Goal: Information Seeking & Learning: Learn about a topic

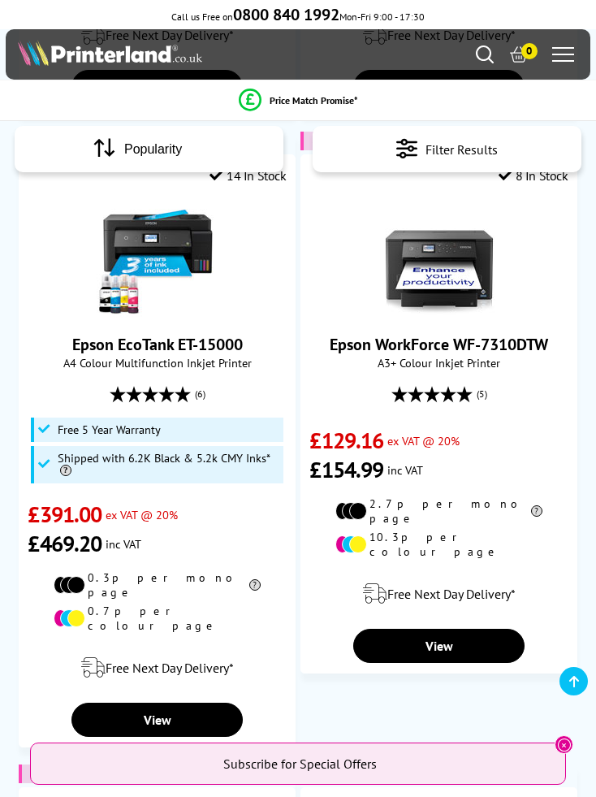
scroll to position [740, 0]
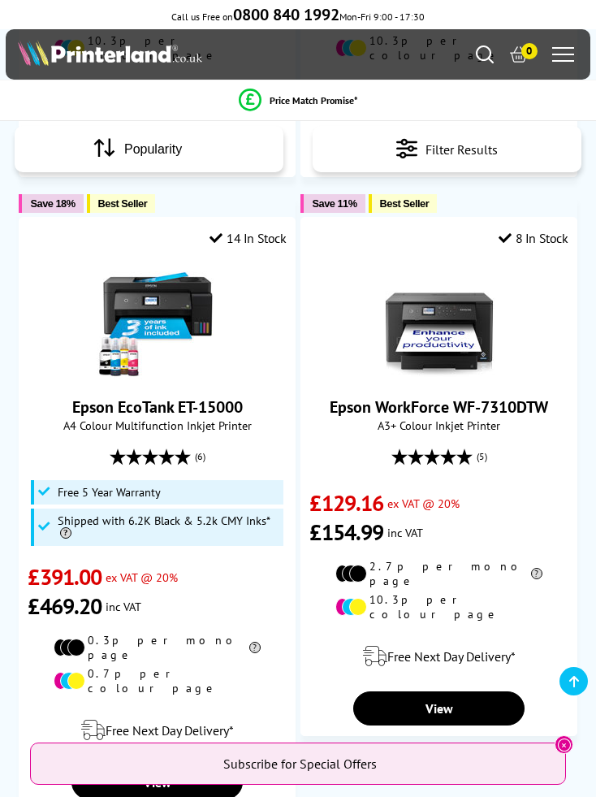
click at [450, 691] on link "View" at bounding box center [438, 708] width 171 height 34
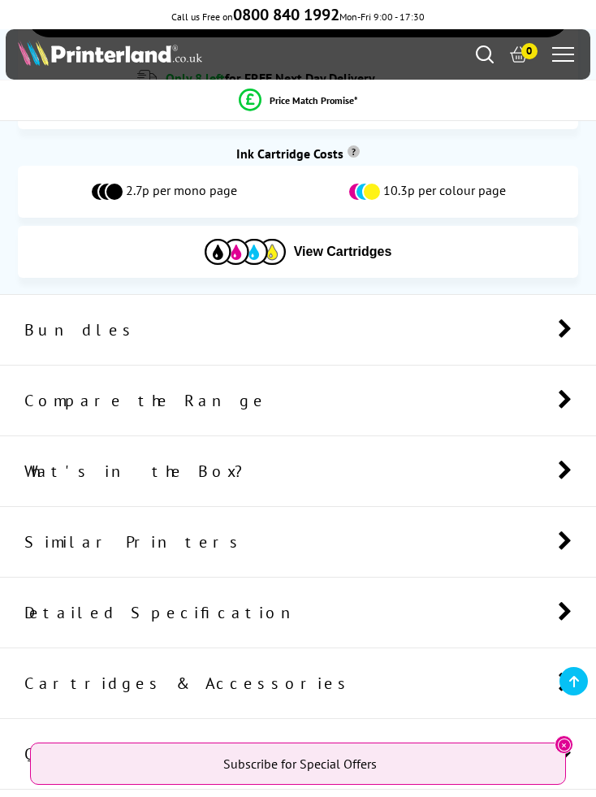
scroll to position [998, 0]
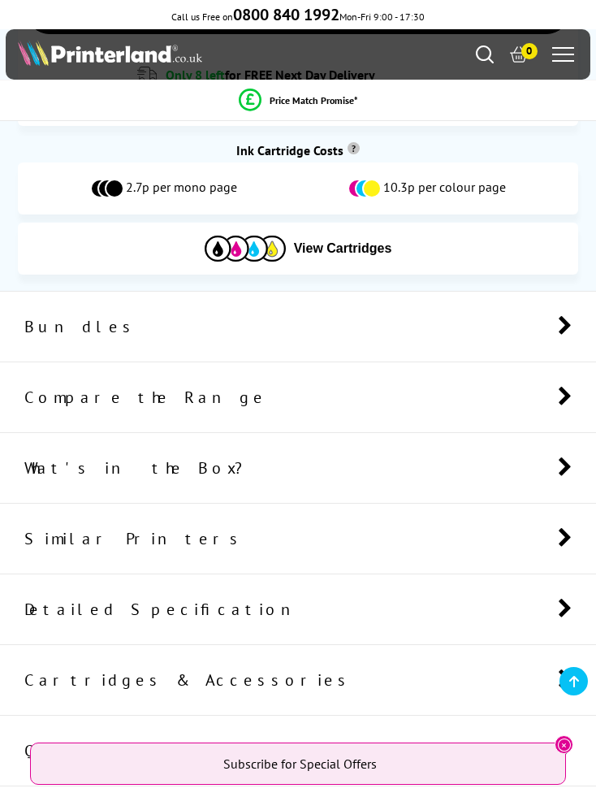
click at [537, 467] on li "What's in the Box?" at bounding box center [298, 468] width 596 height 71
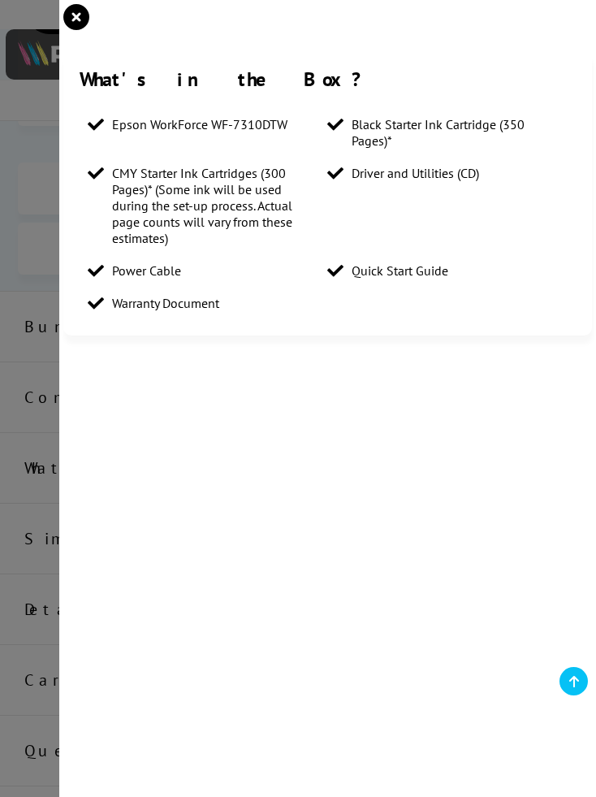
click at [77, 28] on icon "close modal" at bounding box center [76, 17] width 26 height 26
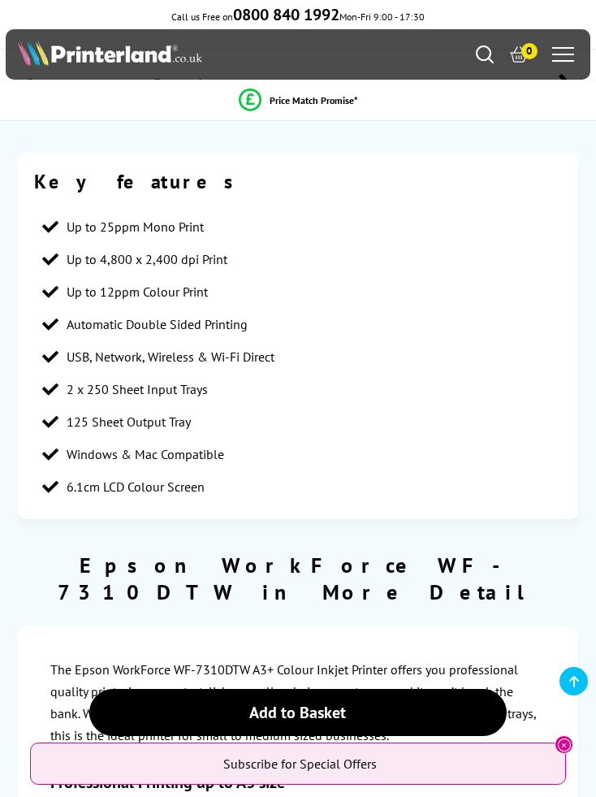
scroll to position [1723, 0]
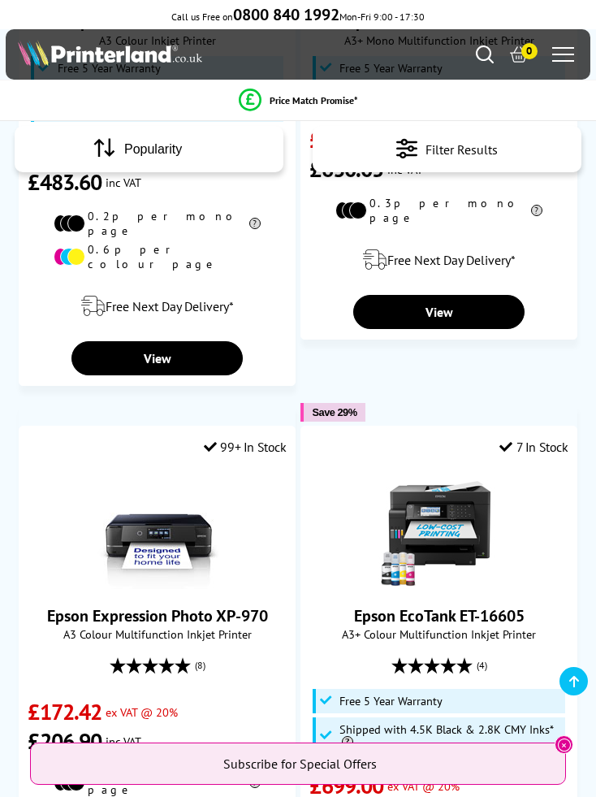
scroll to position [2481, 0]
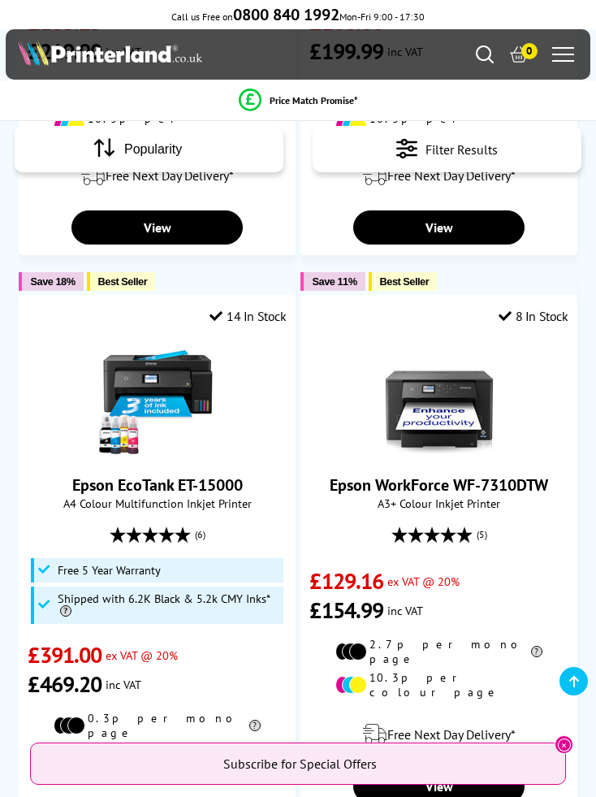
scroll to position [660, 0]
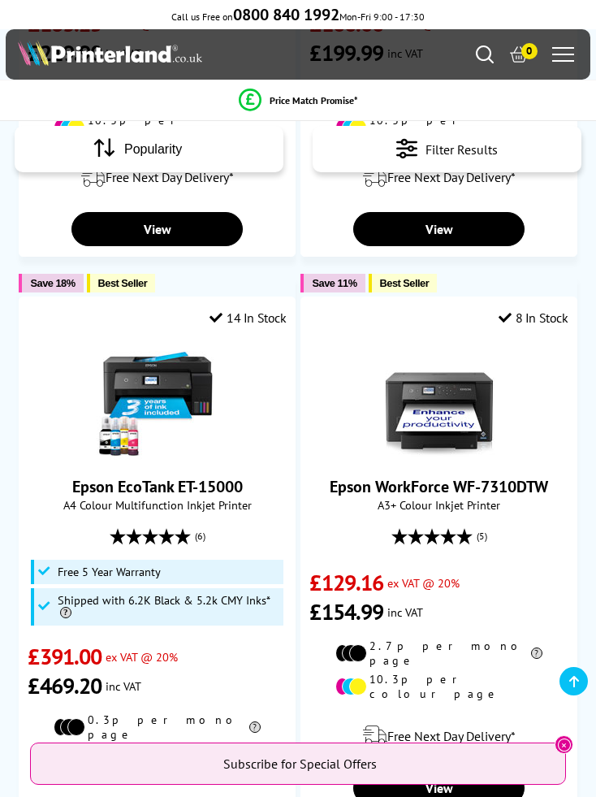
click at [462, 476] on link "Epson WorkForce WF-7310DTW" at bounding box center [439, 486] width 218 height 21
